Goal: Task Accomplishment & Management: Manage account settings

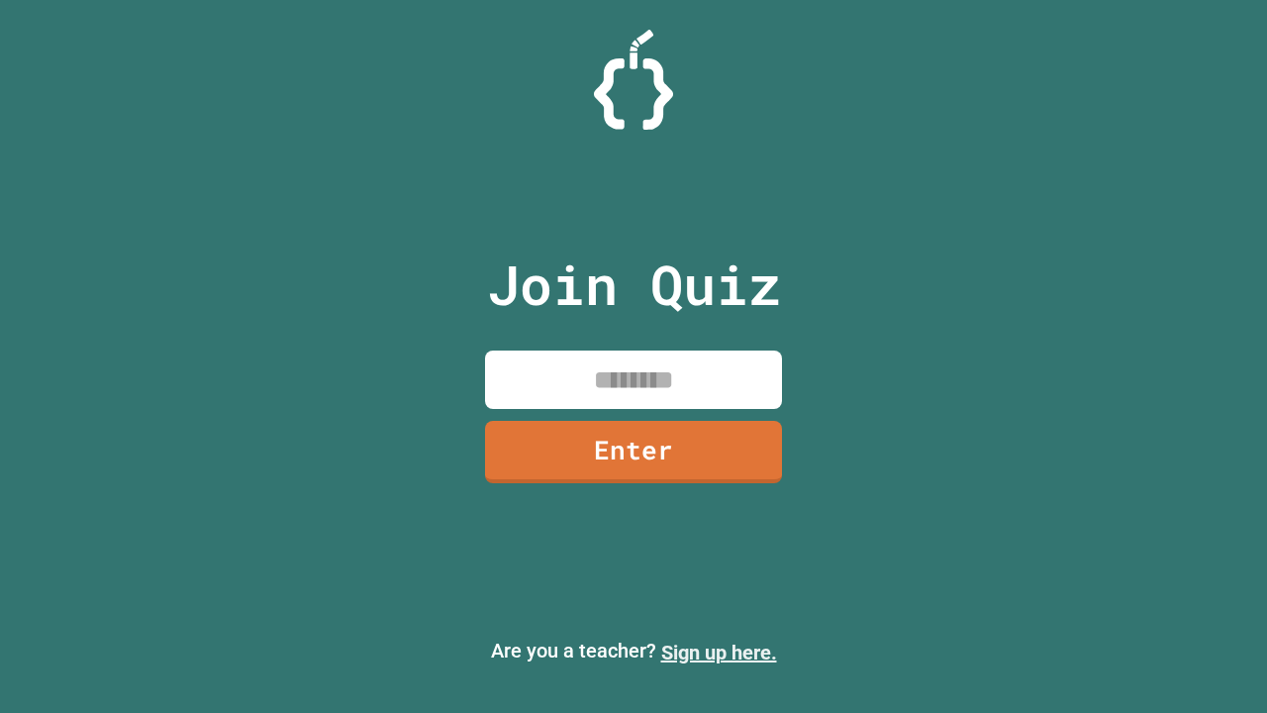
click at [719, 653] on link "Sign up here." at bounding box center [719, 653] width 116 height 24
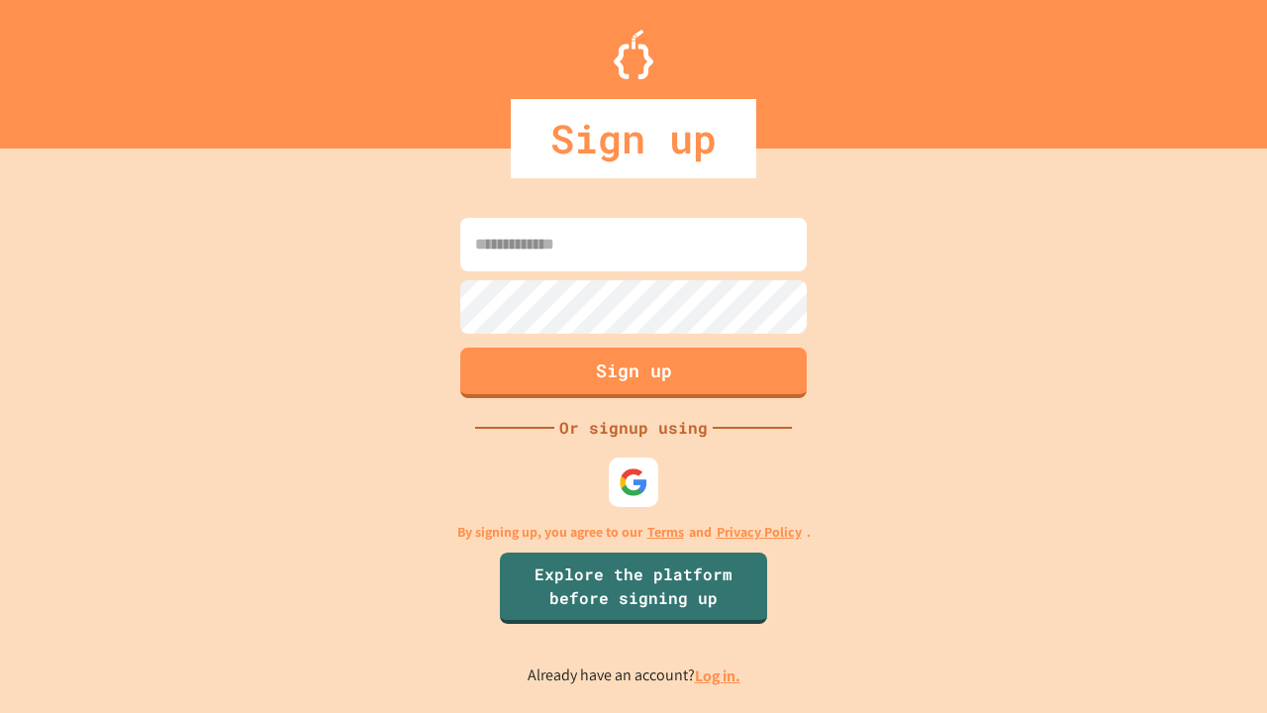
click at [719, 675] on link "Log in." at bounding box center [718, 675] width 46 height 21
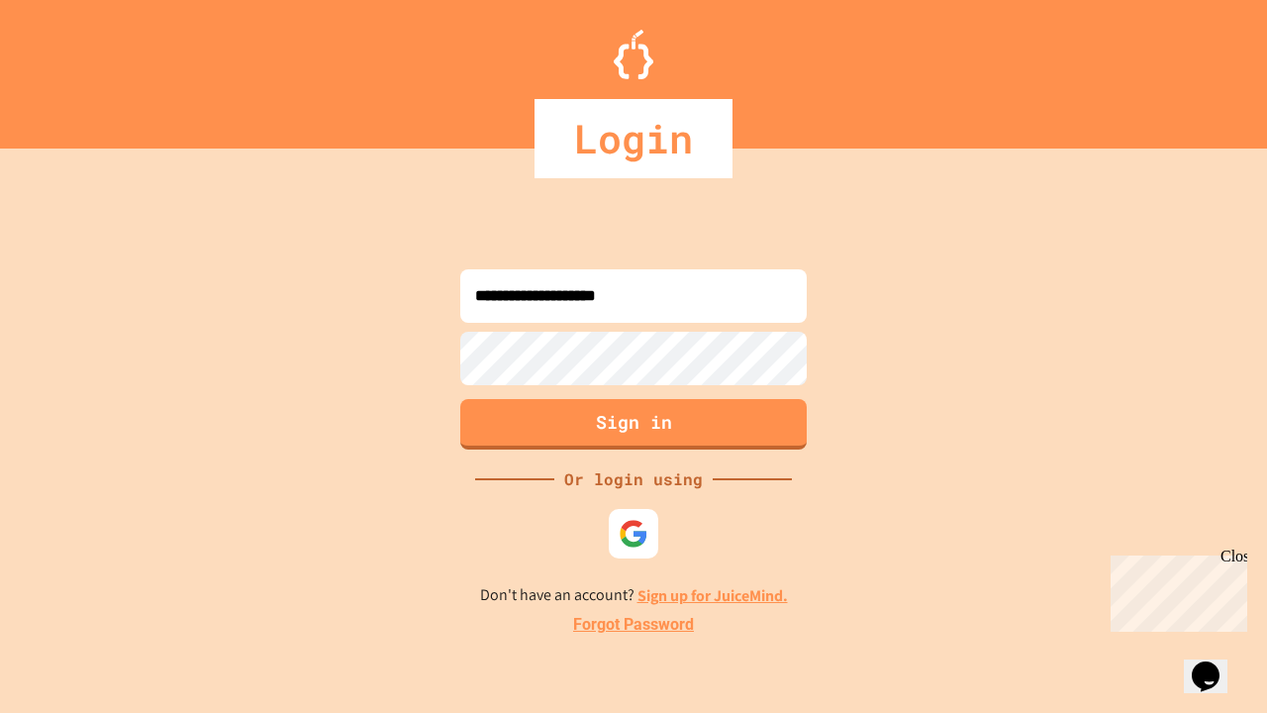
type input "**********"
